Goal: Information Seeking & Learning: Learn about a topic

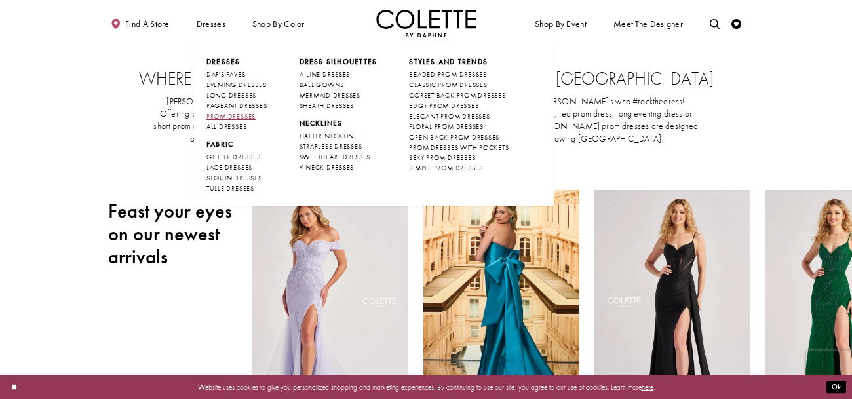
click at [247, 115] on span "PROM DRESSES" at bounding box center [230, 116] width 49 height 9
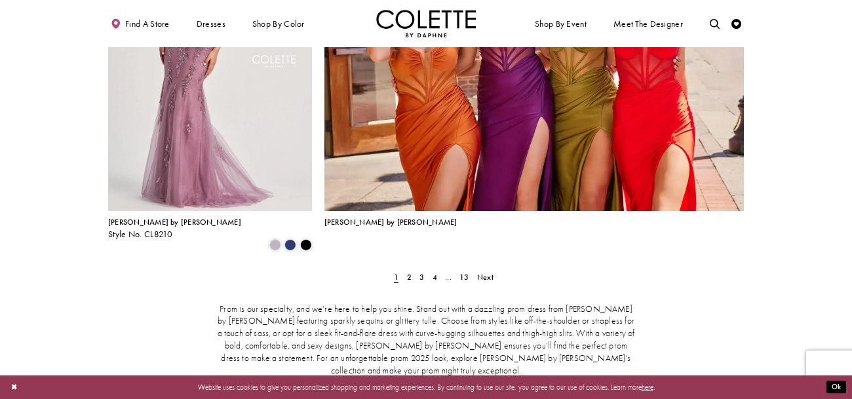
scroll to position [2214, 0]
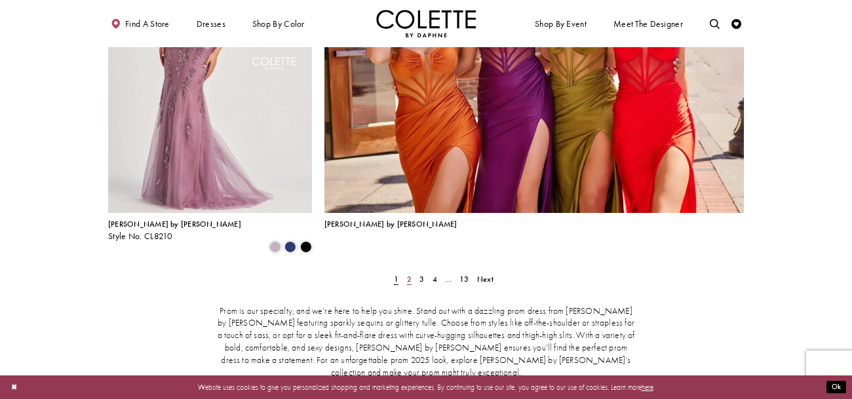
click at [408, 274] on span "2" at bounding box center [409, 279] width 5 height 10
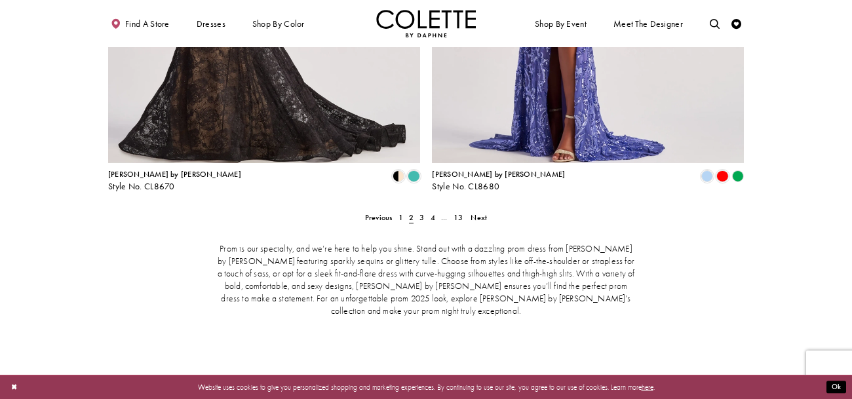
scroll to position [2054, 0]
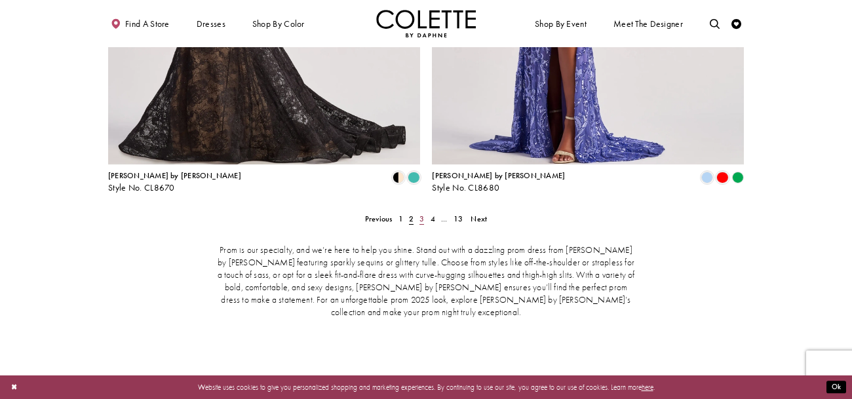
click at [417, 212] on link "3" at bounding box center [422, 219] width 10 height 14
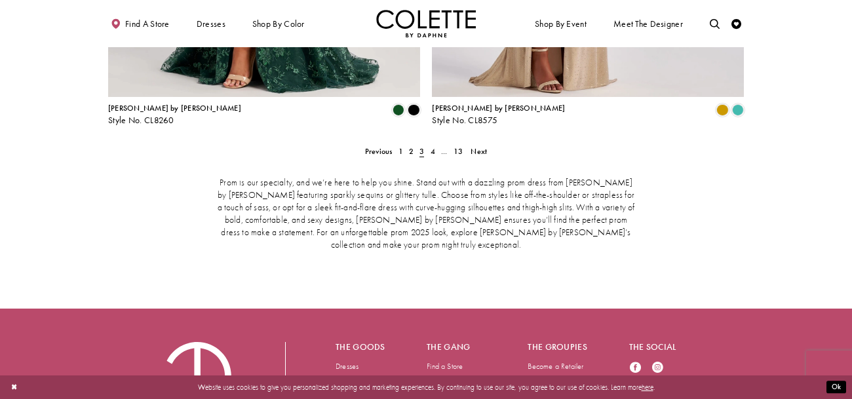
scroll to position [2125, 0]
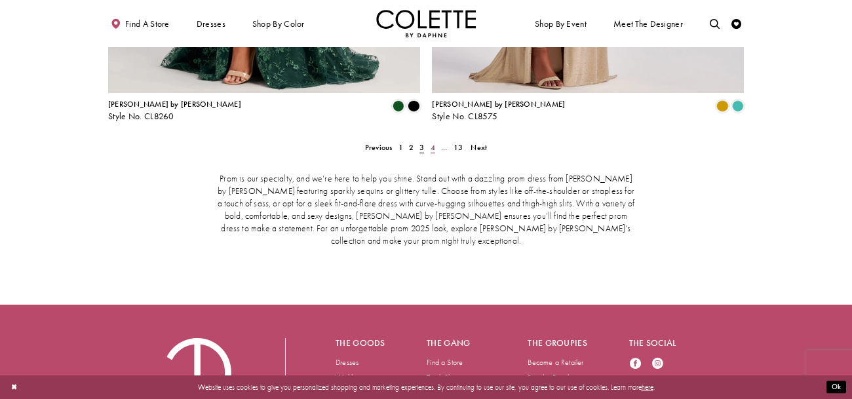
click at [430, 142] on span "4" at bounding box center [432, 147] width 5 height 10
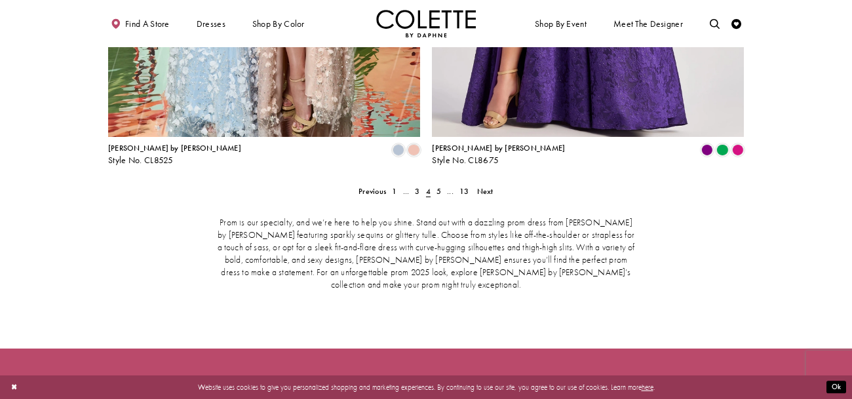
scroll to position [2081, 0]
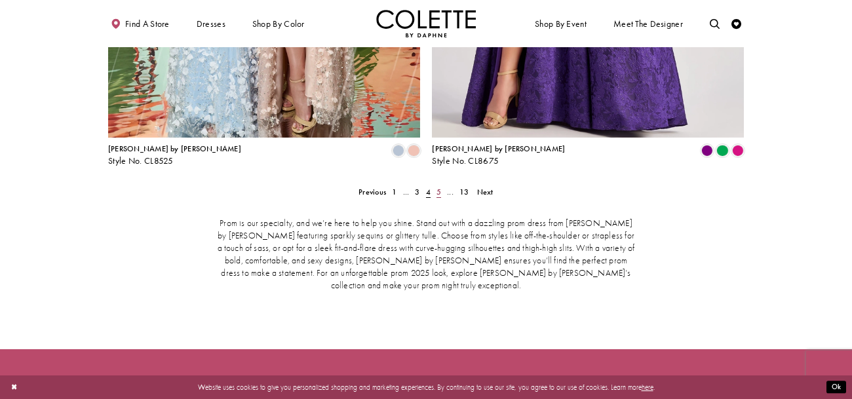
click at [442, 185] on link "5" at bounding box center [438, 192] width 10 height 14
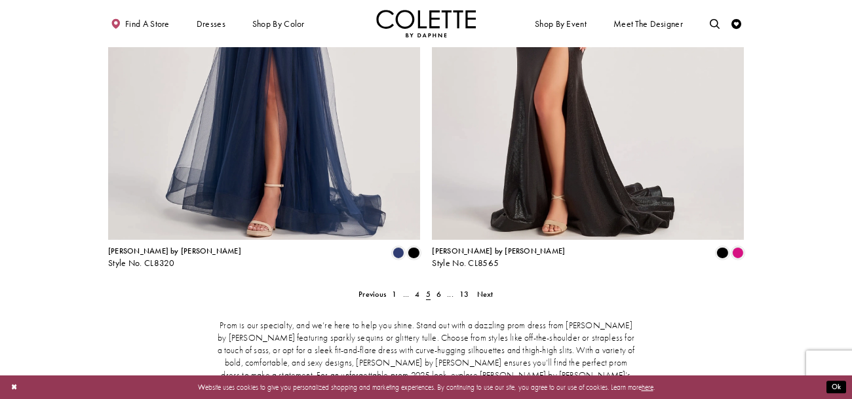
scroll to position [1980, 0]
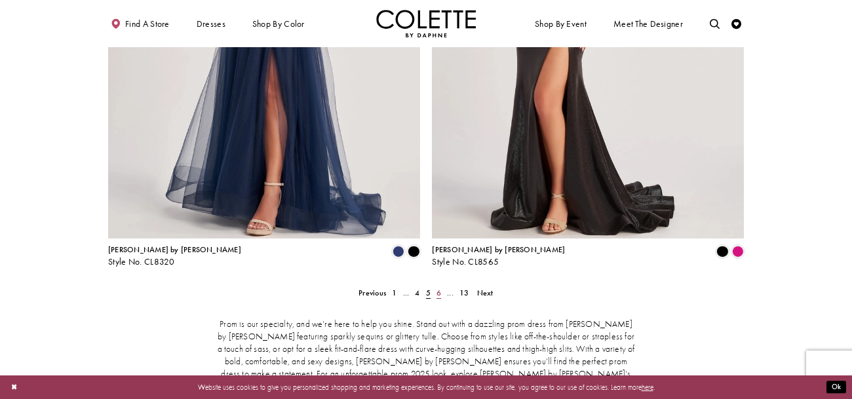
click at [437, 288] on span "6" at bounding box center [438, 293] width 5 height 10
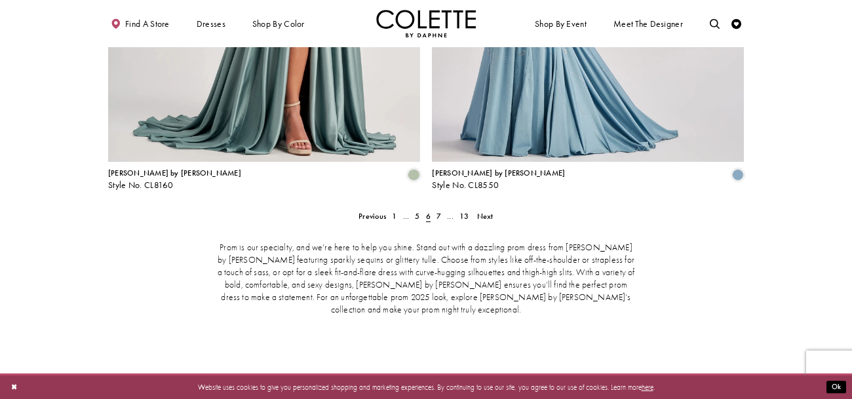
scroll to position [2060, 0]
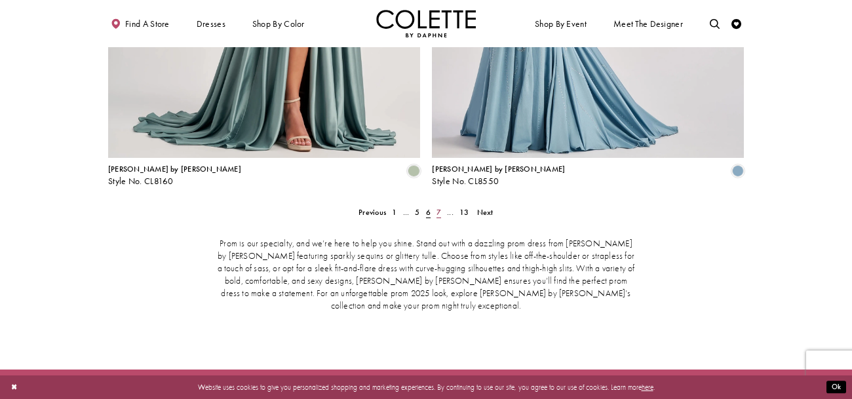
click at [436, 207] on span "7" at bounding box center [438, 212] width 5 height 10
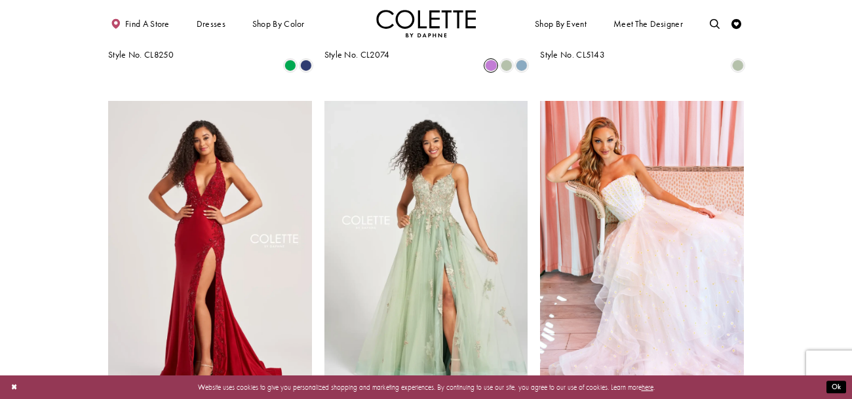
scroll to position [934, 0]
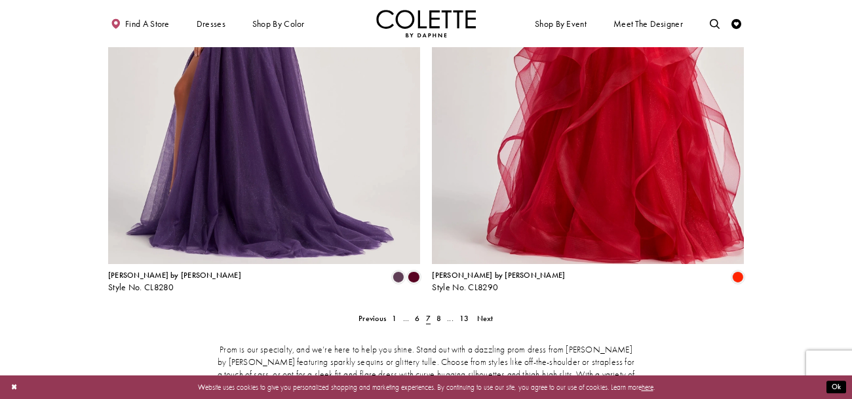
scroll to position [2009, 0]
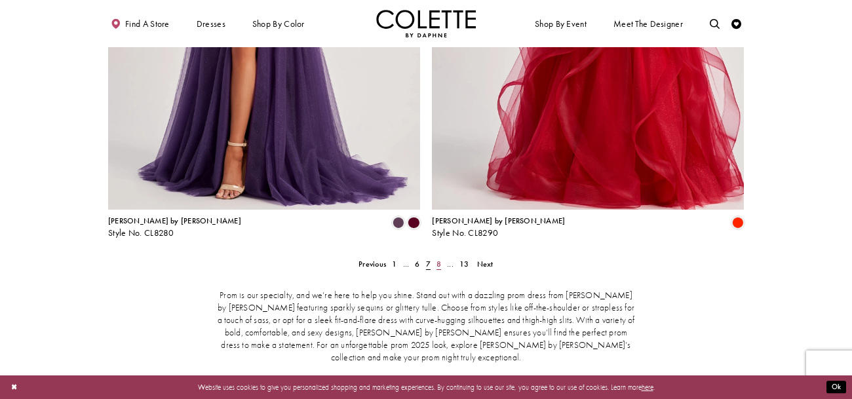
click at [436, 257] on link "8" at bounding box center [438, 264] width 10 height 14
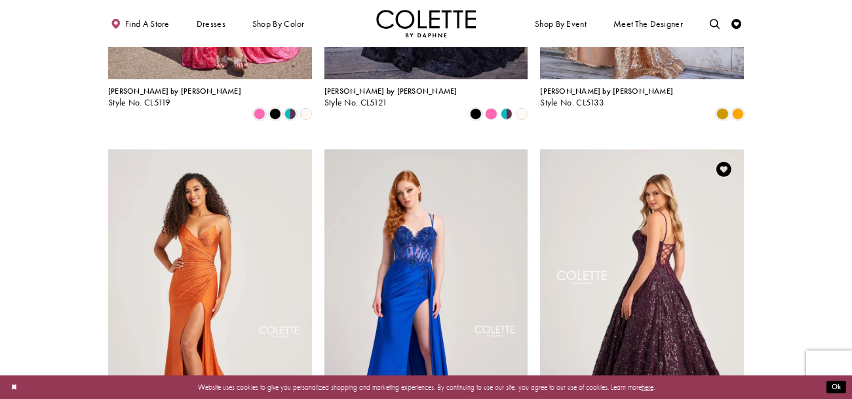
scroll to position [1256, 0]
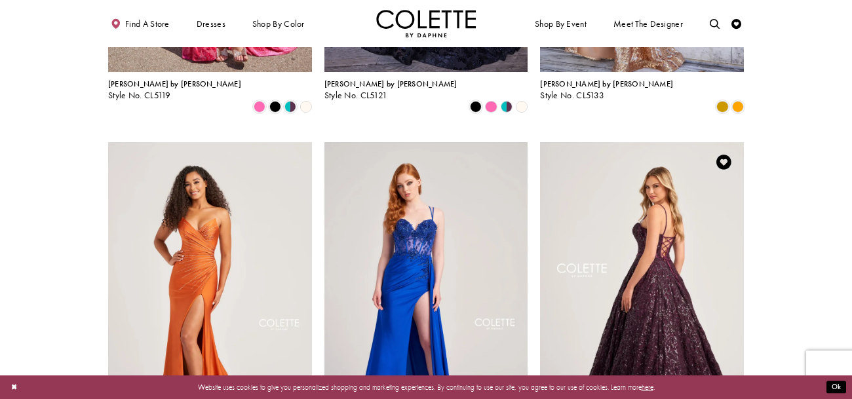
click at [625, 253] on img "Visit Colette by Daphne Style No. CL5141 Page" at bounding box center [642, 290] width 204 height 296
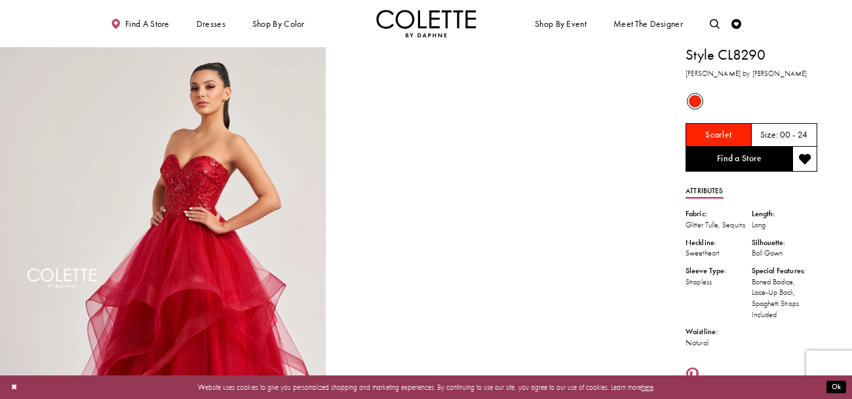
scroll to position [1, 0]
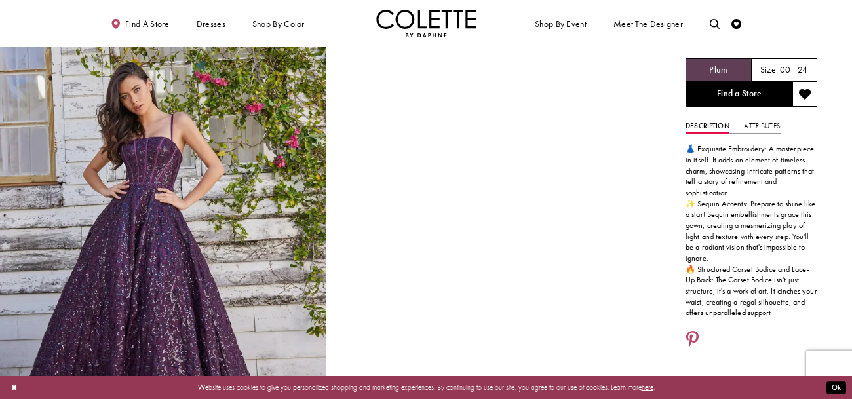
scroll to position [70, 0]
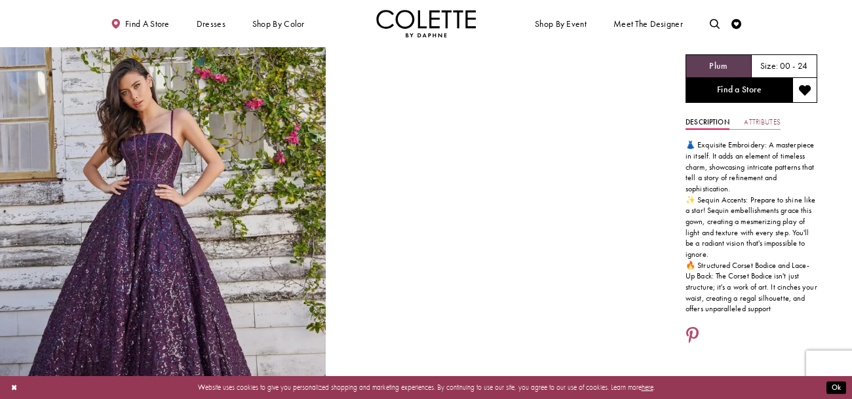
click at [760, 126] on link "Attributes" at bounding box center [762, 122] width 36 height 14
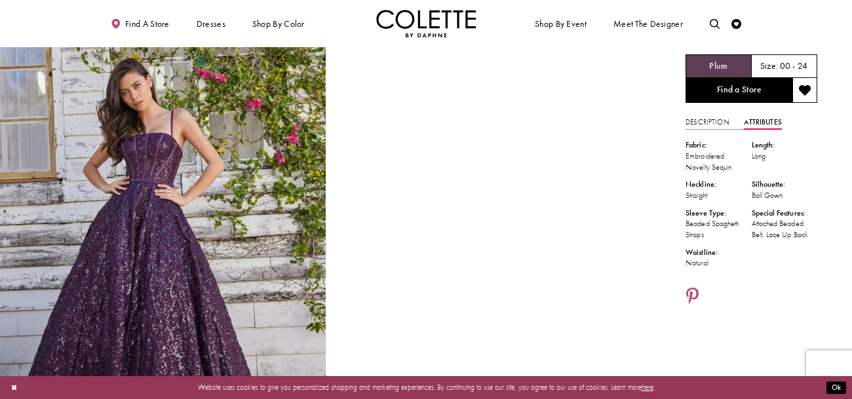
drag, startPoint x: 687, startPoint y: 194, endPoint x: 709, endPoint y: 195, distance: 22.3
click at [709, 195] on div "Straight" at bounding box center [718, 195] width 66 height 11
copy div "Straight"
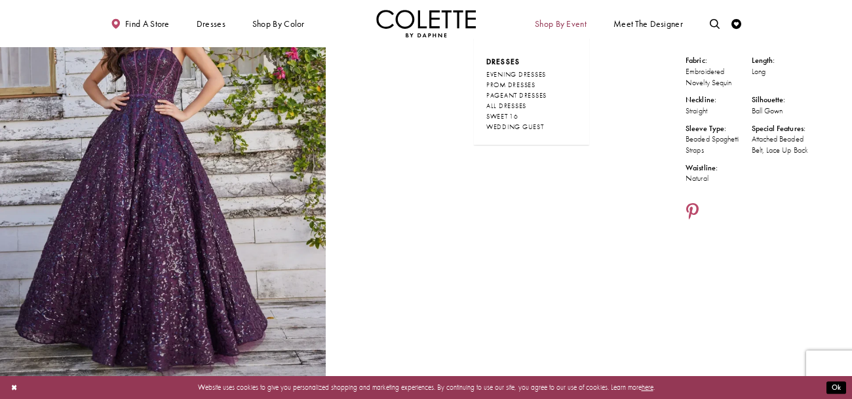
scroll to position [145, 0]
